Goal: Task Accomplishment & Management: Complete application form

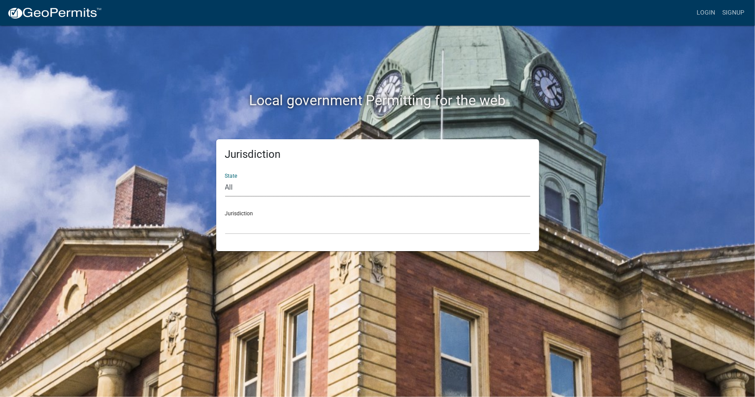
click at [250, 188] on select "All Colorado Georgia Indiana Iowa Kansas Minnesota Ohio South Carolina Wisconsin" at bounding box center [377, 188] width 305 height 18
select select "[US_STATE]"
click at [225, 179] on select "All Colorado Georgia Indiana Iowa Kansas Minnesota Ohio South Carolina Wisconsin" at bounding box center [377, 188] width 305 height 18
click at [252, 221] on select "Boone County, Iowa Butler County, Iowa Cerro Gordo County, Iowa City of Harlan,…" at bounding box center [377, 225] width 305 height 18
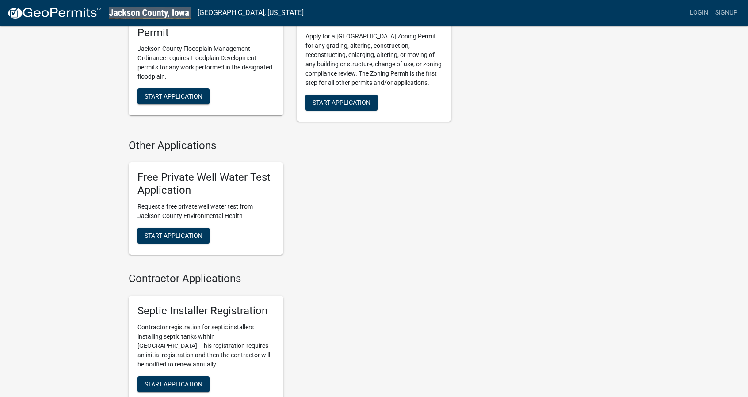
scroll to position [354, 0]
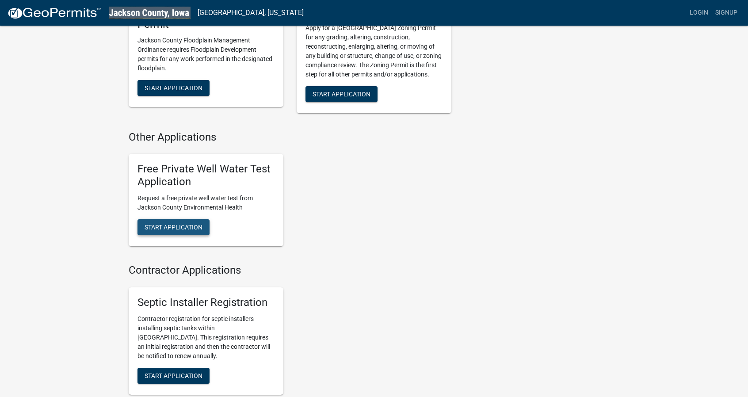
click at [192, 227] on span "Start Application" at bounding box center [174, 226] width 58 height 7
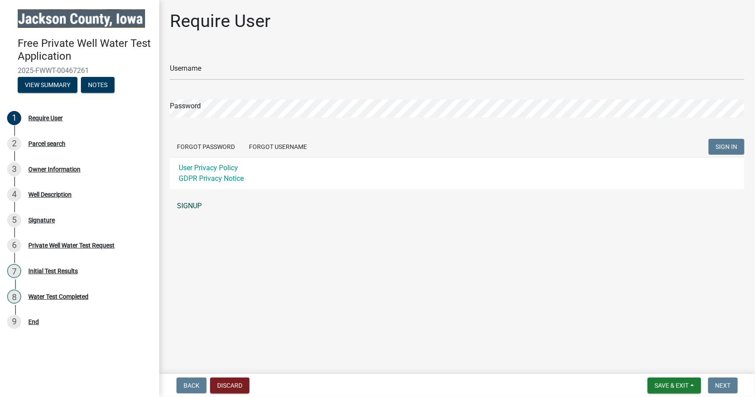
click at [195, 206] on link "SIGNUP" at bounding box center [457, 206] width 575 height 18
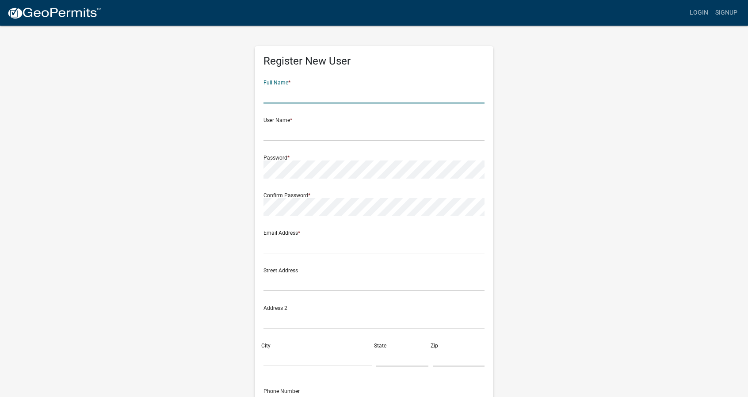
click at [271, 100] on input "text" at bounding box center [374, 94] width 221 height 18
type input "Mark Hammer"
type input "hammermark63@gmail.com"
type input "6674 Caves Road"
type input "Maquoketa"
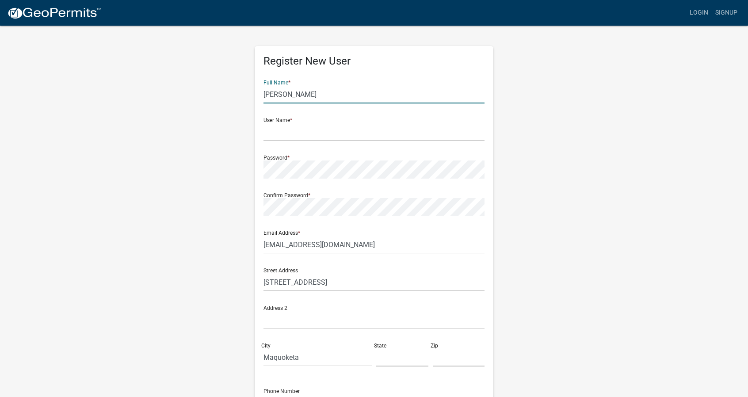
type input "IA"
type input "52060"
type input "6309307645"
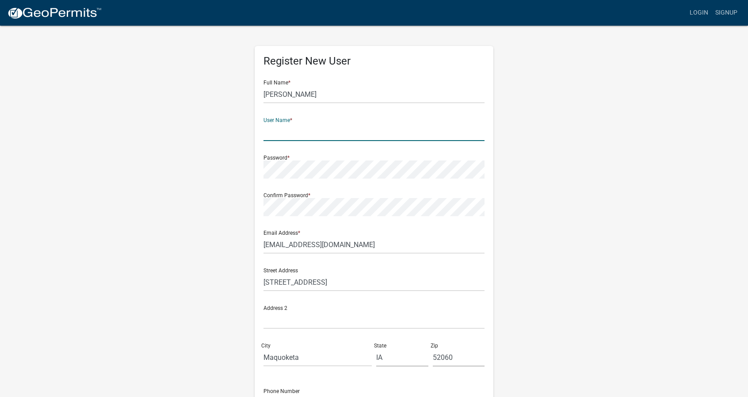
click at [400, 135] on input "text" at bounding box center [374, 132] width 221 height 18
type input "hammatime"
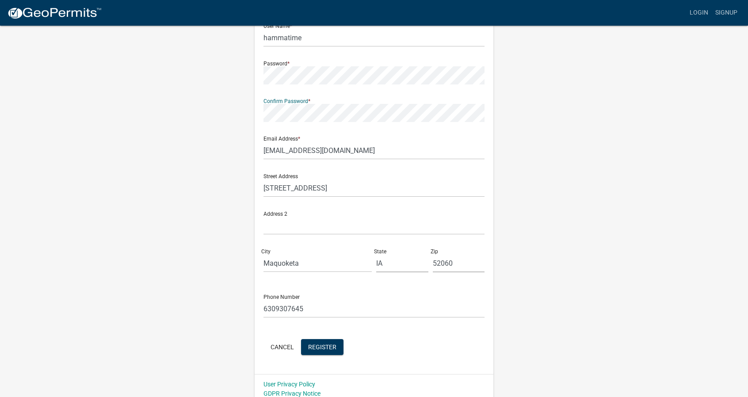
scroll to position [100, 0]
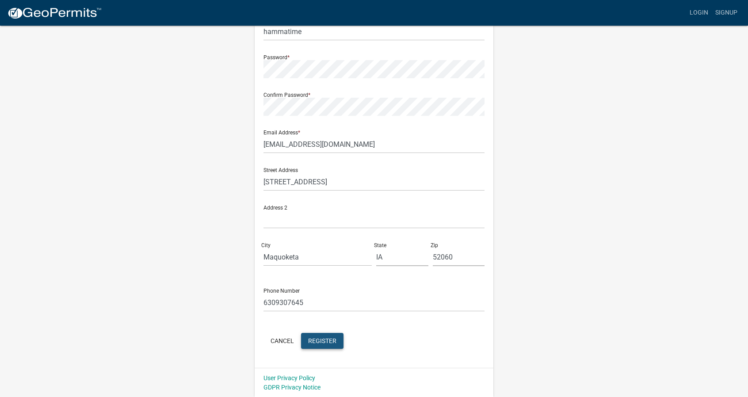
click at [319, 338] on span "Register" at bounding box center [322, 340] width 28 height 7
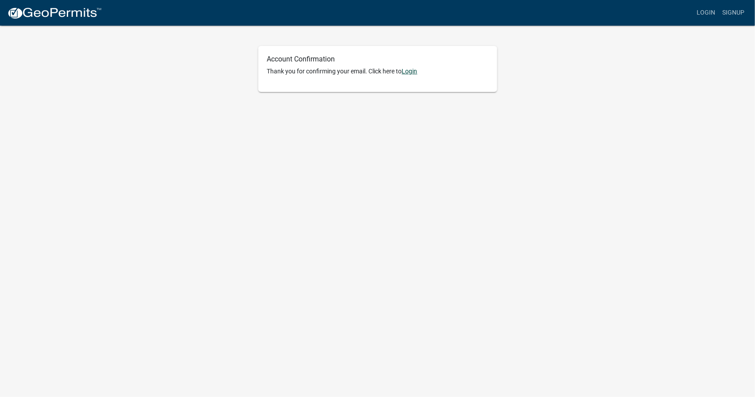
click at [410, 74] on link "Login" at bounding box center [409, 71] width 15 height 7
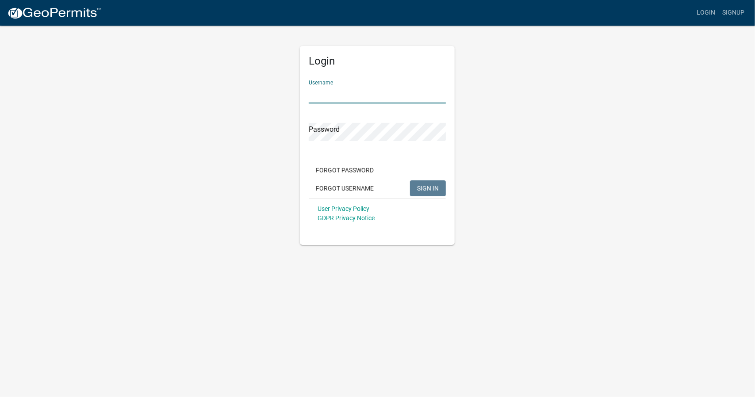
click at [391, 92] on input "Username" at bounding box center [377, 94] width 137 height 18
type input "hammatime"
click at [425, 191] on span "SIGN IN" at bounding box center [428, 187] width 22 height 7
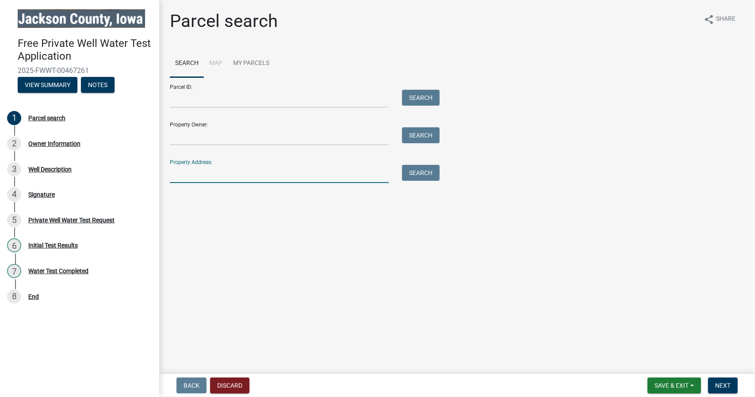
click at [373, 170] on input "Property Address:" at bounding box center [279, 174] width 219 height 18
type input "6674 Caves Road"
click at [434, 176] on button "Search" at bounding box center [421, 173] width 38 height 16
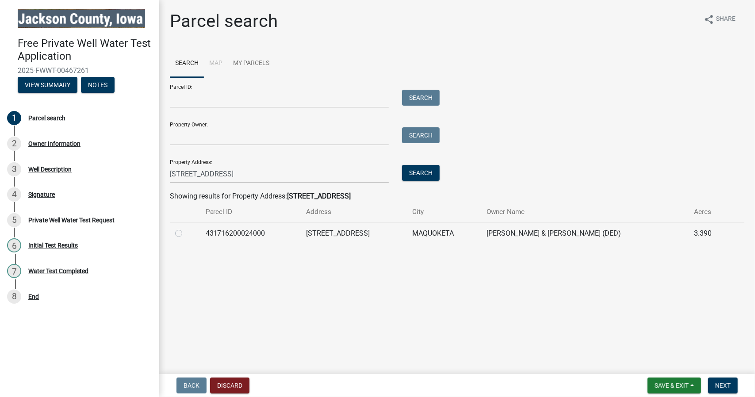
click at [186, 228] on label at bounding box center [186, 228] width 0 height 0
click at [186, 232] on input "radio" at bounding box center [189, 231] width 6 height 6
radio input "true"
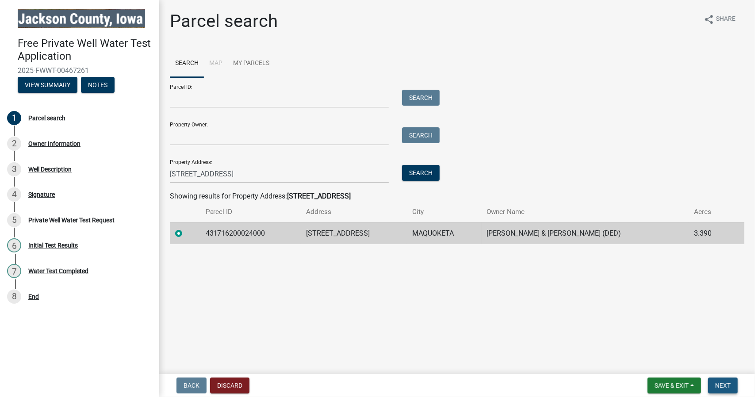
click at [726, 386] on span "Next" at bounding box center [722, 385] width 15 height 7
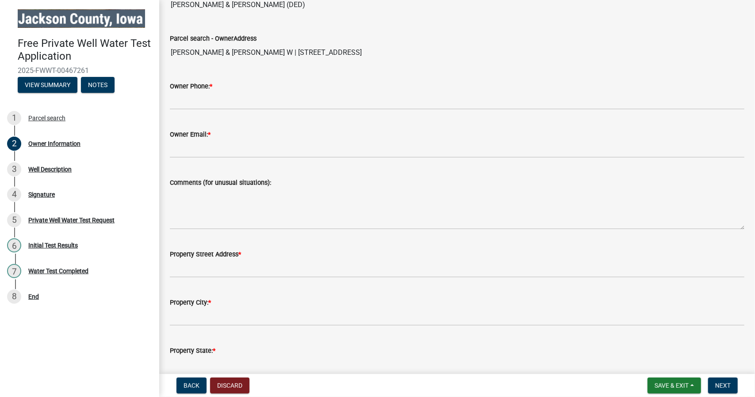
scroll to position [177, 0]
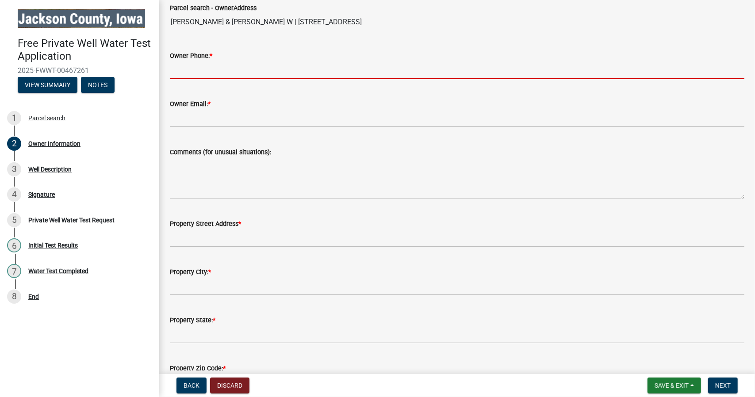
click at [273, 71] on input "Owner Phone: *" at bounding box center [457, 70] width 575 height 18
type input "6309307645"
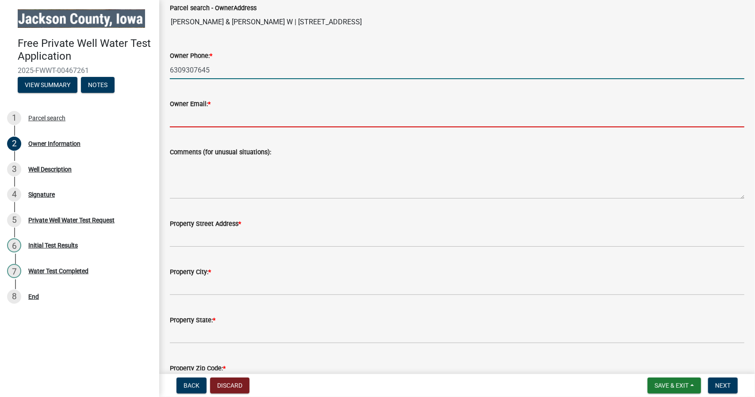
type input "hammermark63@gmail.com"
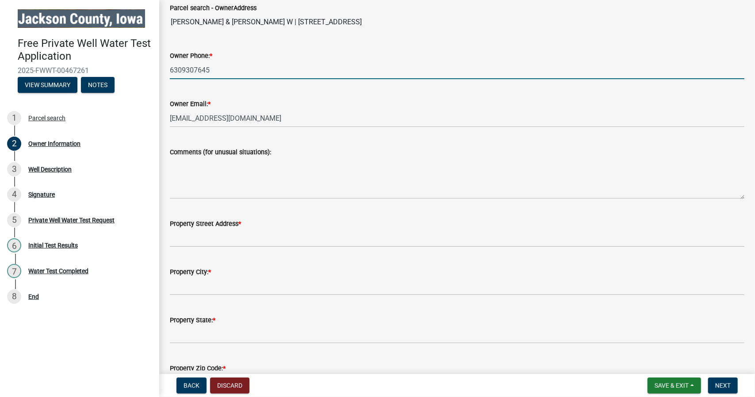
scroll to position [221, 0]
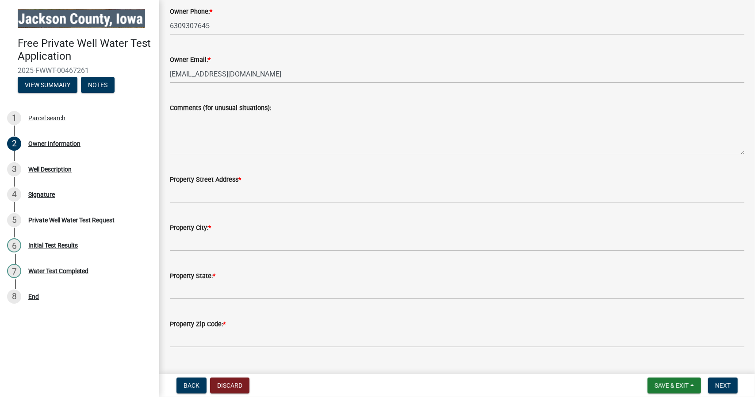
click at [342, 205] on wm-data-entity-input "Property Street Address *" at bounding box center [457, 186] width 575 height 48
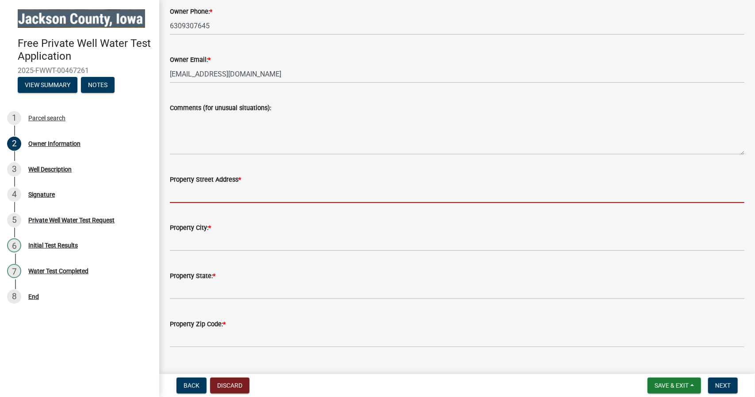
click at [194, 198] on input "Property Street Address *" at bounding box center [457, 194] width 575 height 18
type input "6674 Caves Road"
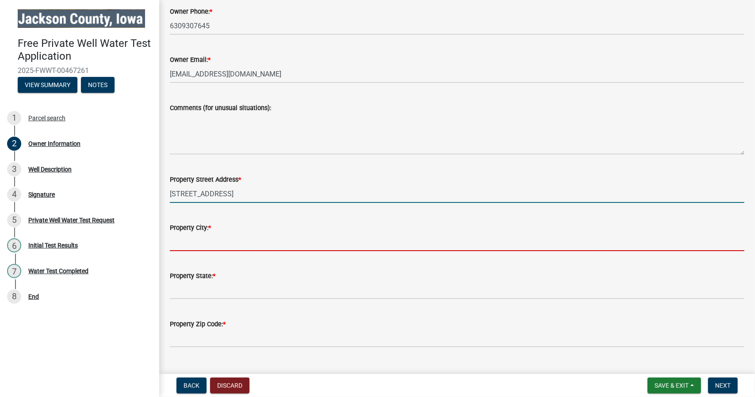
type input "Maquoketa"
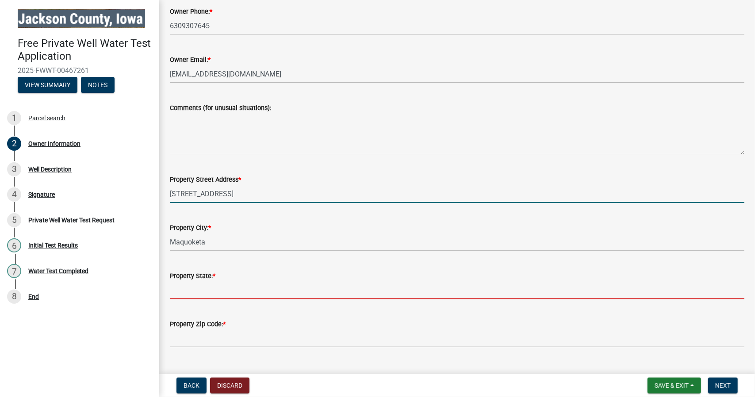
type input "IA"
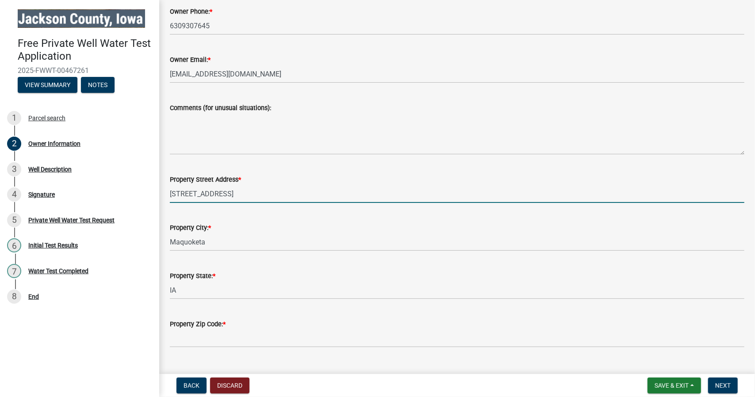
type input "52060"
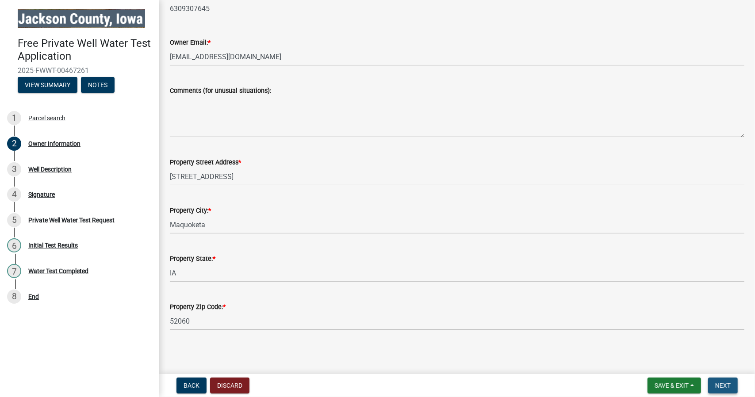
click at [727, 383] on span "Next" at bounding box center [722, 385] width 15 height 7
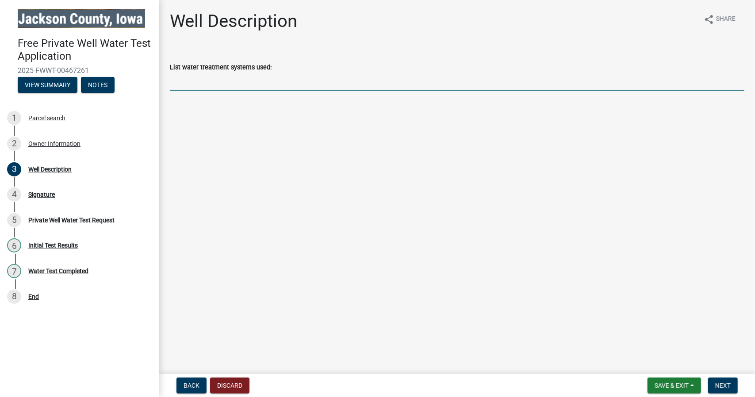
click at [253, 83] on input "List water treatment systems used:" at bounding box center [457, 82] width 575 height 18
type input "Soft water softener"
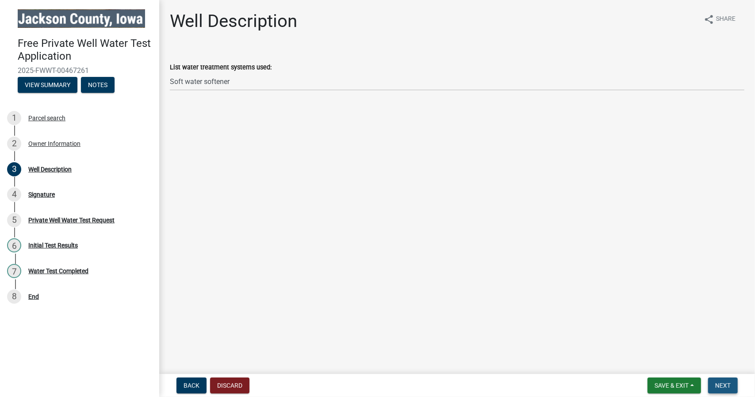
click at [728, 387] on span "Next" at bounding box center [722, 385] width 15 height 7
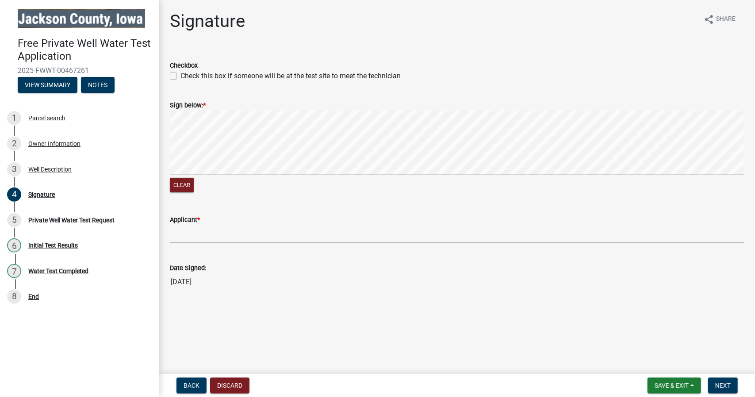
click at [180, 78] on label "Check this box if someone will be at the test site to meet the technician" at bounding box center [290, 76] width 220 height 11
click at [180, 77] on input "Check this box if someone will be at the test site to meet the technician" at bounding box center [183, 74] width 6 height 6
checkbox input "true"
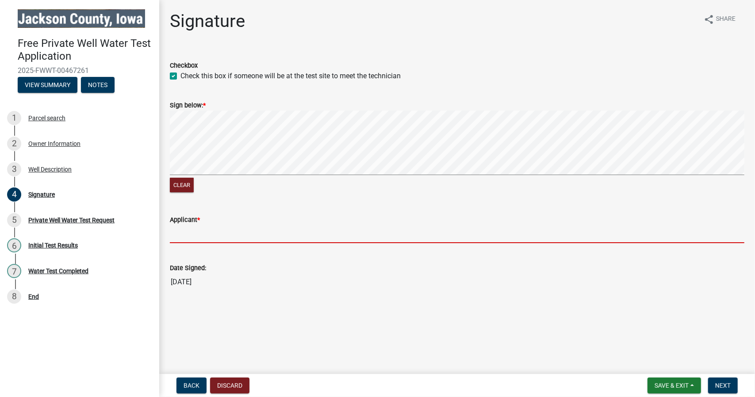
click at [195, 232] on input "Applicant *" at bounding box center [457, 234] width 575 height 18
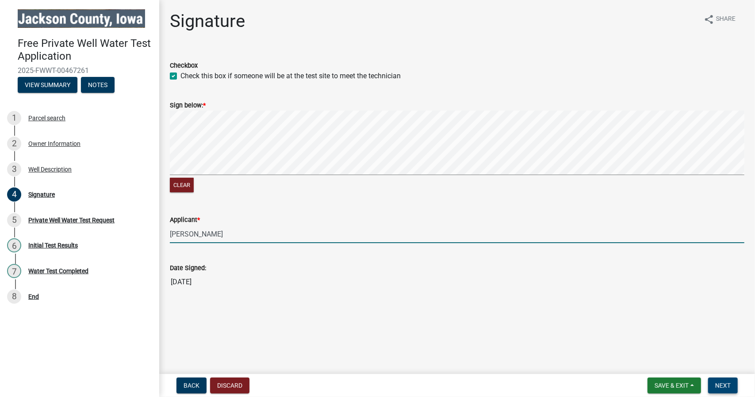
type input "Mark Hammer"
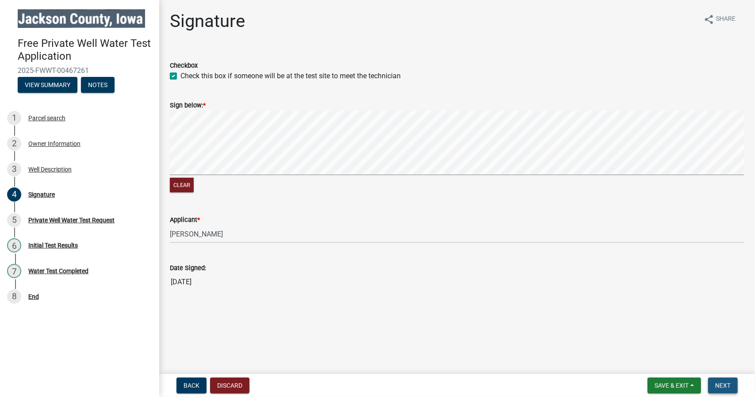
click at [723, 387] on span "Next" at bounding box center [722, 385] width 15 height 7
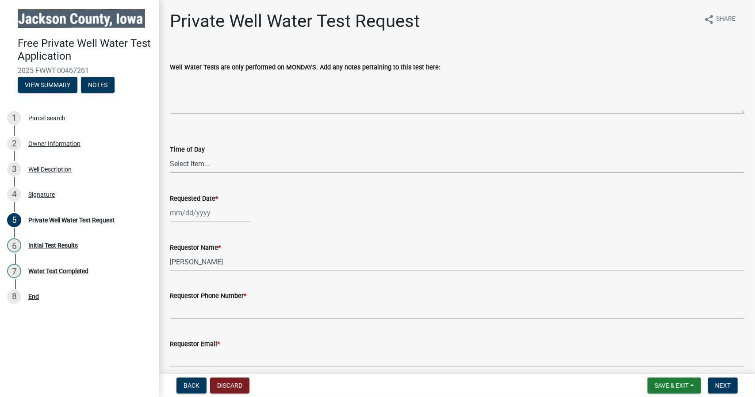
click at [292, 159] on select "Select Item... AM PM" at bounding box center [457, 164] width 575 height 18
click at [170, 155] on select "Select Item... AM PM" at bounding box center [457, 164] width 575 height 18
select select "3ad401e1-0864-4e59-92c0-337b78f7cb2c"
select select "8"
select select "2025"
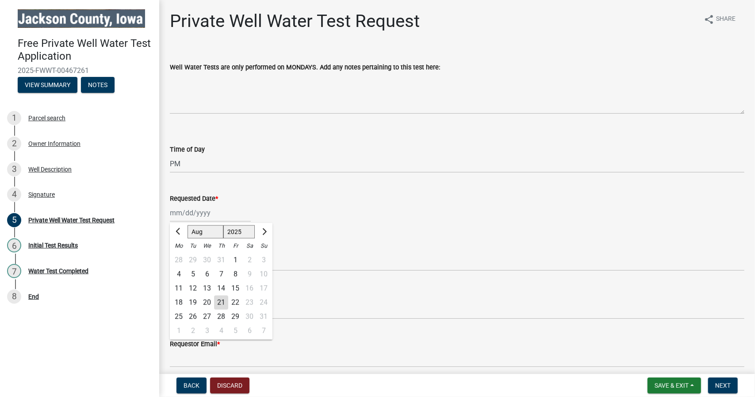
click at [198, 216] on div "Jan Feb Mar Apr May Jun Jul Aug Sep Oct Nov Dec 1525 1526 1527 1528 1529 1530 1…" at bounding box center [210, 213] width 81 height 18
click at [193, 314] on div "26" at bounding box center [193, 317] width 14 height 14
type input "08/26/2025"
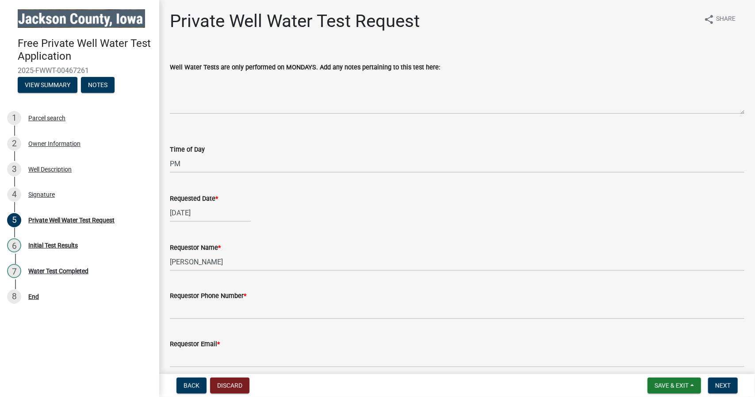
select select "8"
select select "2025"
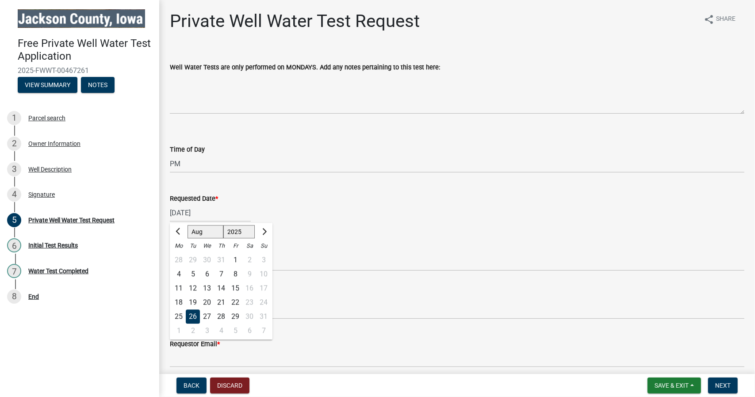
click at [180, 217] on div "08/26/2025 Jan Feb Mar Apr May Jun Jul Aug Sep Oct Nov Dec 1525 1526 1527 1528 …" at bounding box center [210, 213] width 81 height 18
click at [175, 318] on div "25" at bounding box center [179, 317] width 14 height 14
type input "08/25/2025"
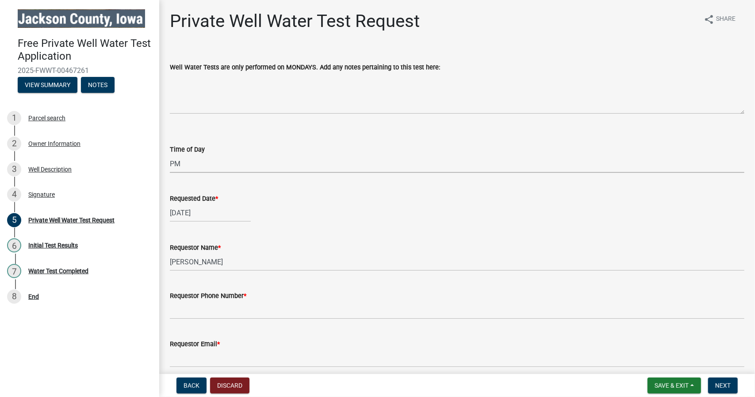
click at [232, 167] on select "Select Item... AM PM" at bounding box center [457, 164] width 575 height 18
click at [170, 155] on select "Select Item... AM PM" at bounding box center [457, 164] width 575 height 18
select select "203f66f9-1146-4c03-8286-bc7632bf4236"
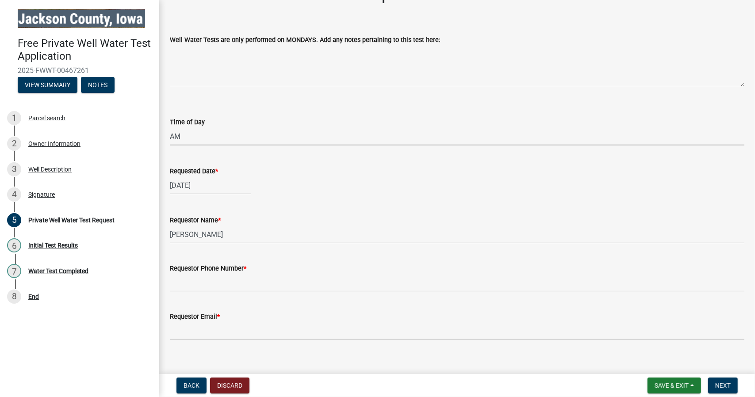
scroll to position [38, 0]
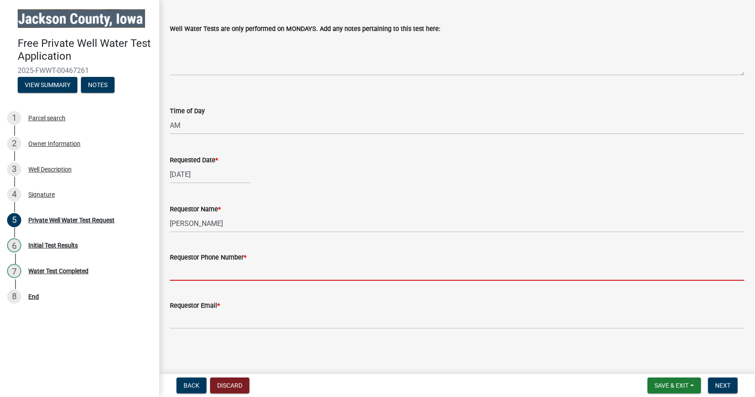
click at [299, 276] on input "Requestor Phone Number *" at bounding box center [457, 272] width 575 height 18
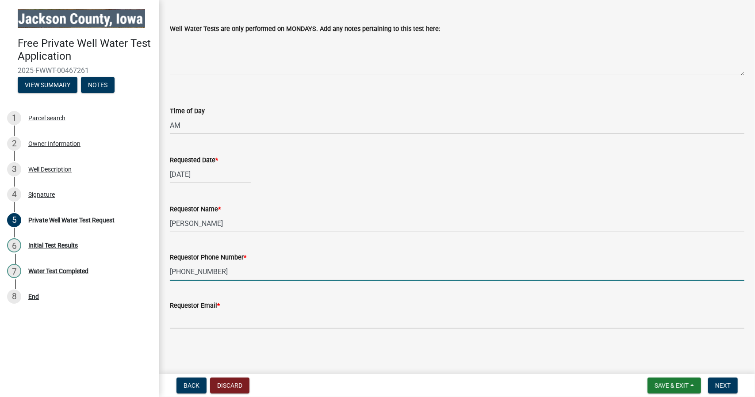
type input "630-930-7645"
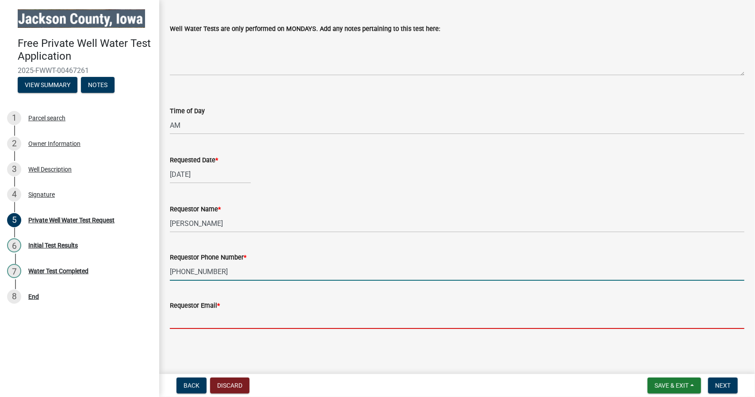
click at [241, 318] on input "Requestor Email *" at bounding box center [457, 320] width 575 height 18
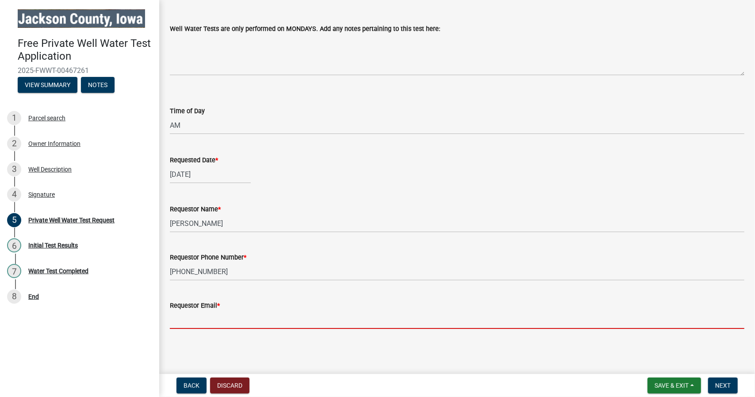
type input "hammermark63@gmail.com"
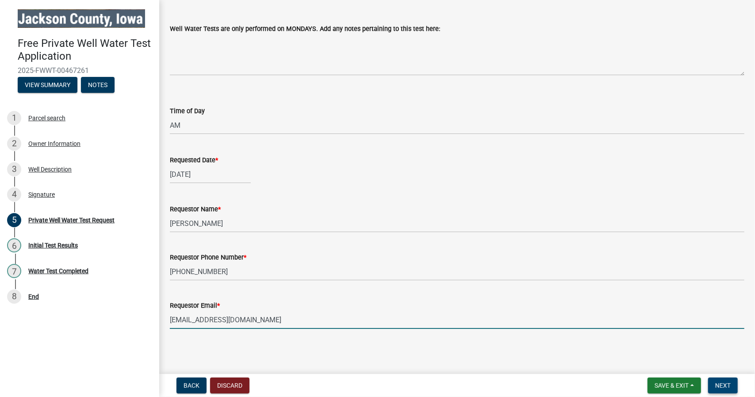
click at [732, 383] on button "Next" at bounding box center [723, 386] width 30 height 16
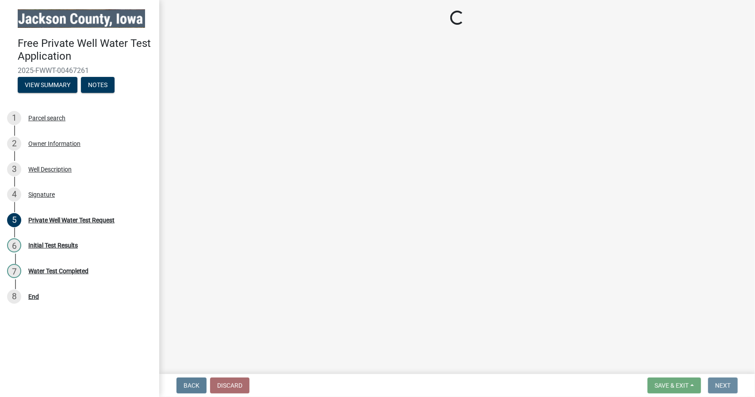
scroll to position [0, 0]
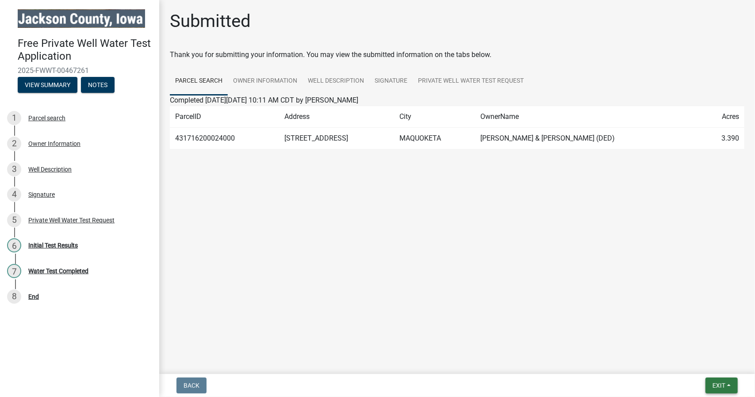
click at [726, 389] on button "Exit" at bounding box center [721, 386] width 32 height 16
click at [691, 339] on button "Save" at bounding box center [702, 341] width 71 height 21
